Goal: Task Accomplishment & Management: Use online tool/utility

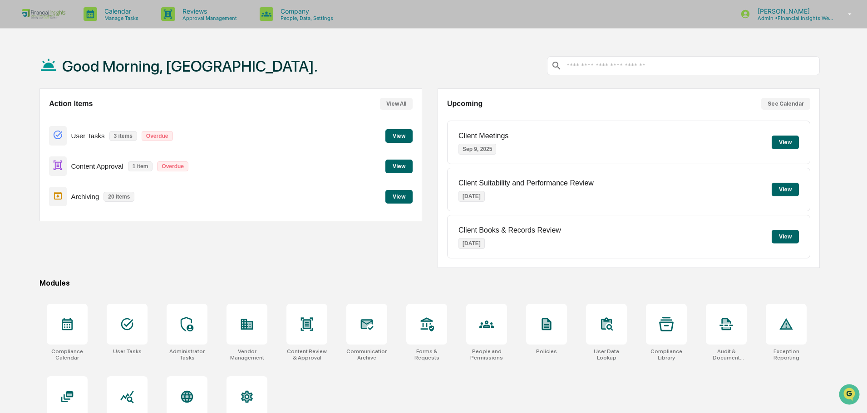
click at [394, 167] on button "View" at bounding box center [398, 167] width 27 height 14
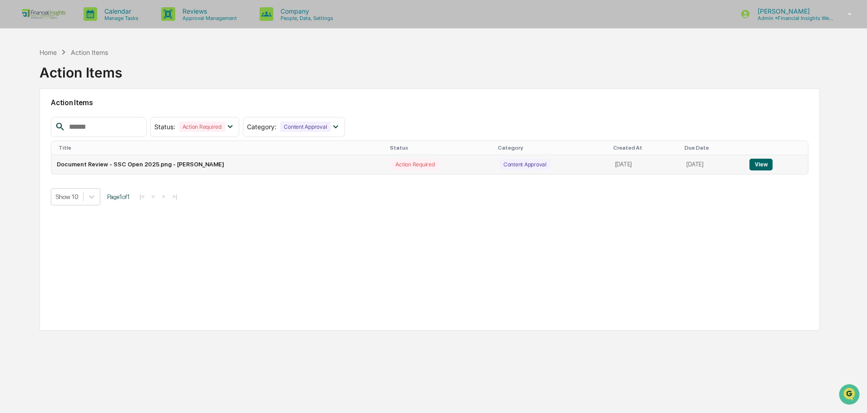
click at [250, 162] on td "Document Review - SSC Open 2025.png - [PERSON_NAME]" at bounding box center [218, 164] width 335 height 19
click at [769, 164] on button "View" at bounding box center [760, 165] width 23 height 12
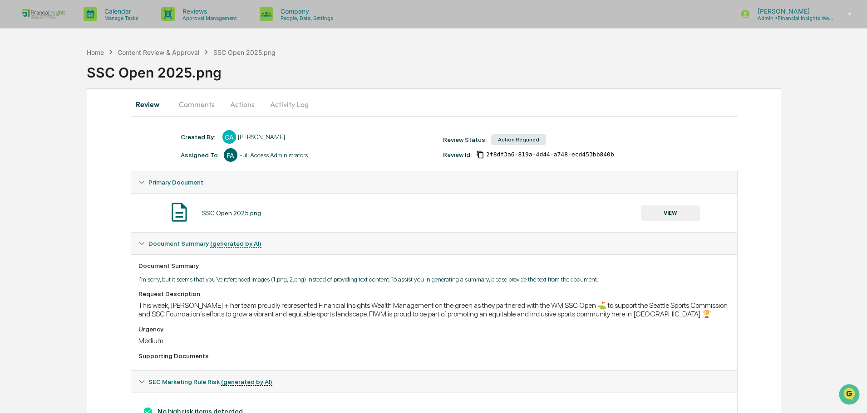
click at [688, 211] on button "VIEW" at bounding box center [670, 213] width 59 height 15
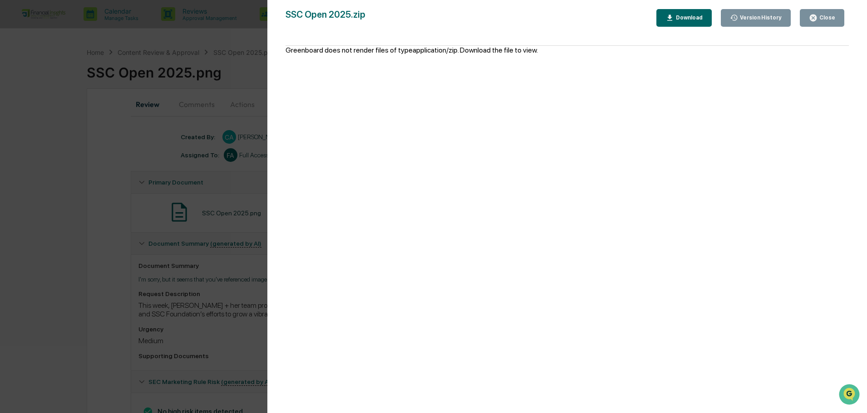
drag, startPoint x: 823, startPoint y: 19, endPoint x: 465, endPoint y: 55, distance: 360.7
click at [823, 19] on div "Close" at bounding box center [826, 18] width 18 height 6
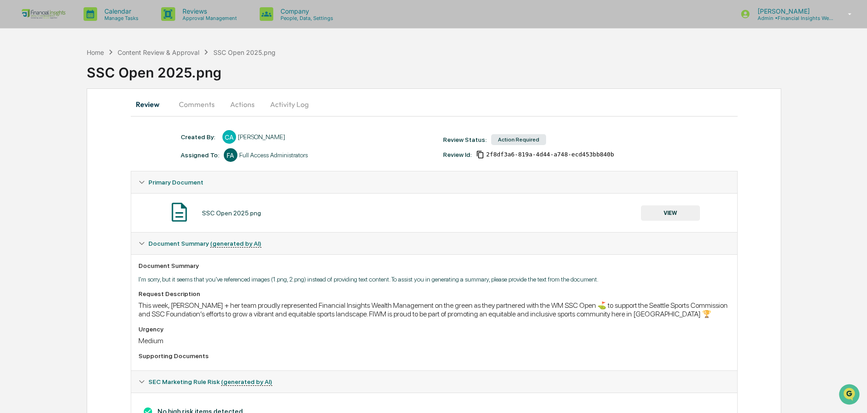
click at [173, 103] on button "Comments" at bounding box center [196, 104] width 50 height 22
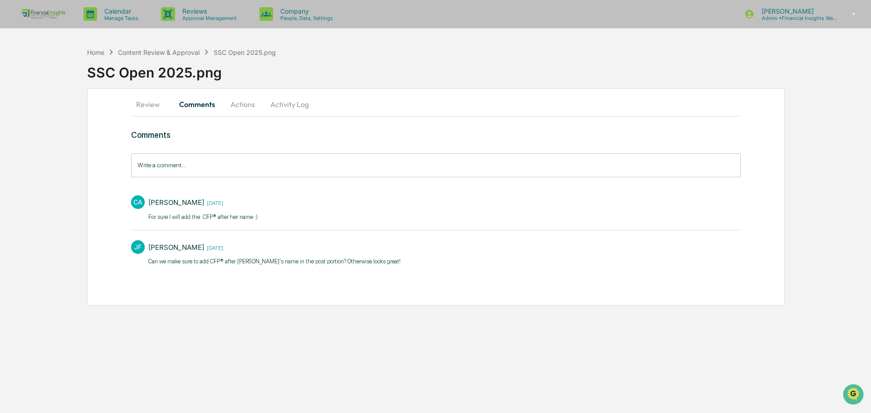
click at [250, 103] on button "Actions" at bounding box center [242, 104] width 41 height 22
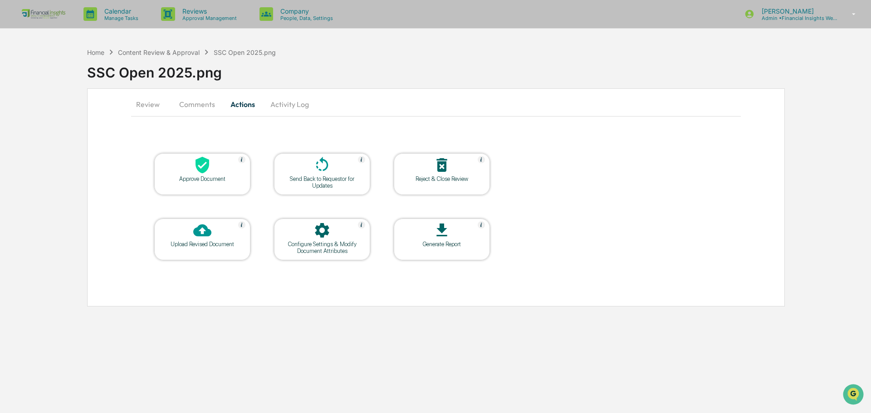
click at [224, 168] on div at bounding box center [202, 166] width 91 height 20
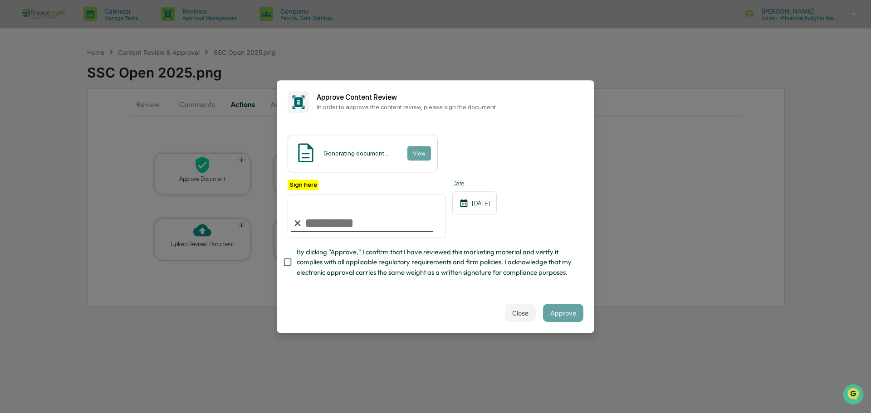
click at [330, 217] on input "Sign here" at bounding box center [367, 217] width 158 height 44
type input "**********"
click at [554, 311] on button "Approve" at bounding box center [563, 313] width 40 height 18
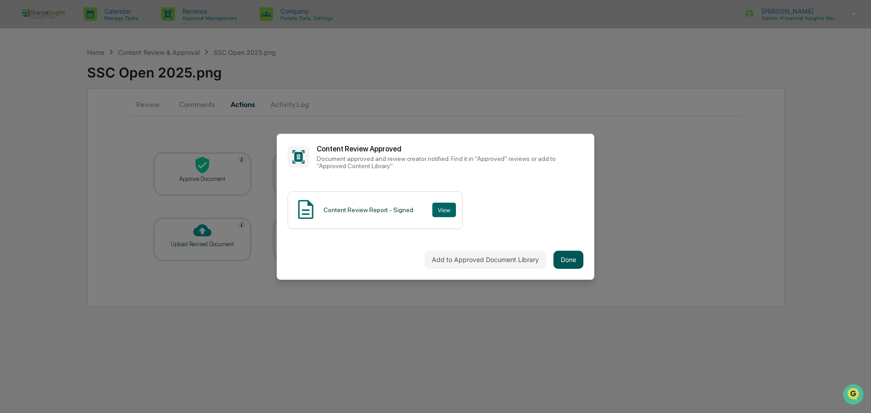
click at [560, 260] on button "Done" at bounding box center [569, 260] width 30 height 18
